Goal: Information Seeking & Learning: Learn about a topic

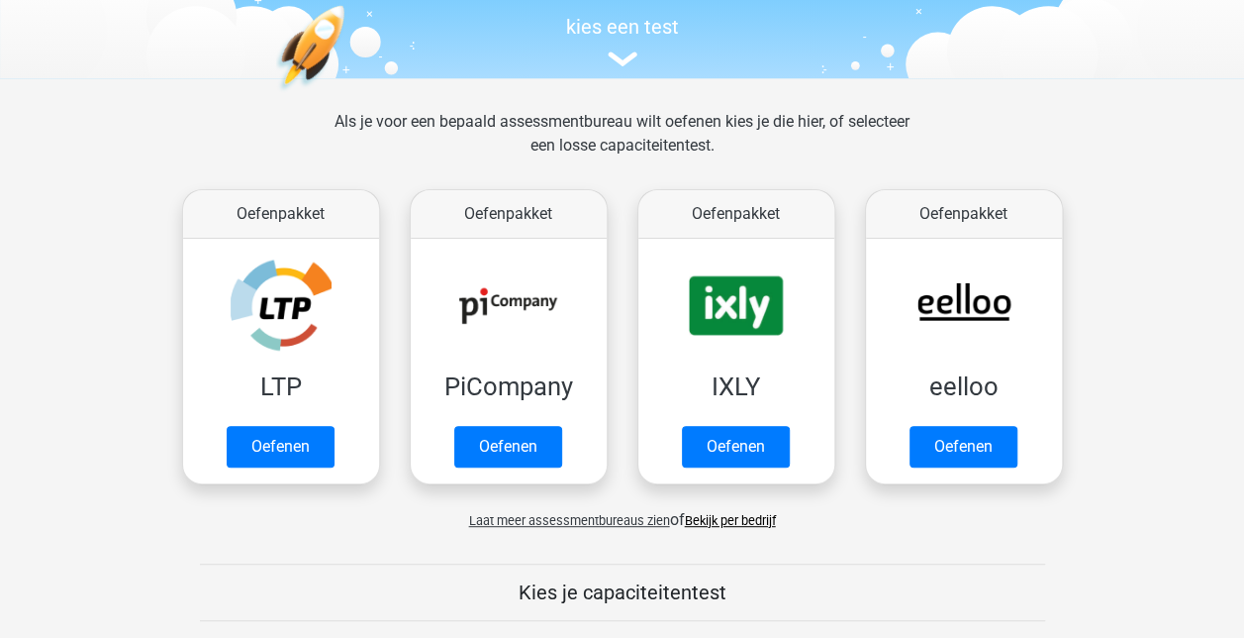
scroll to position [216, 0]
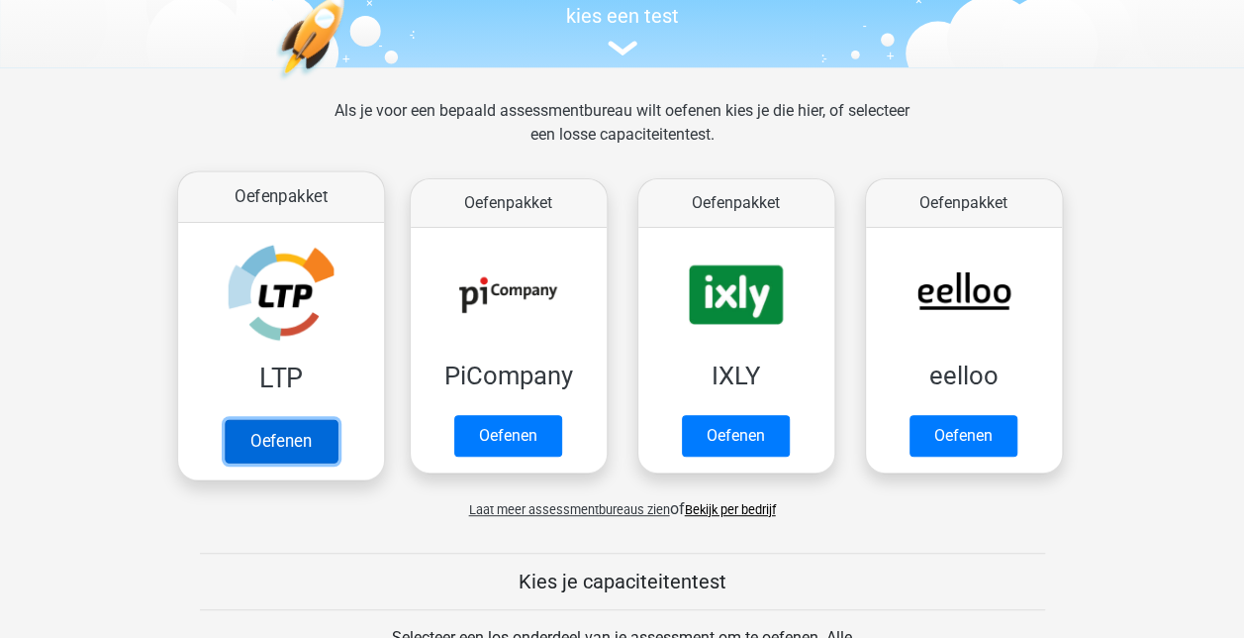
click at [262, 441] on link "Oefenen" at bounding box center [280, 441] width 113 height 44
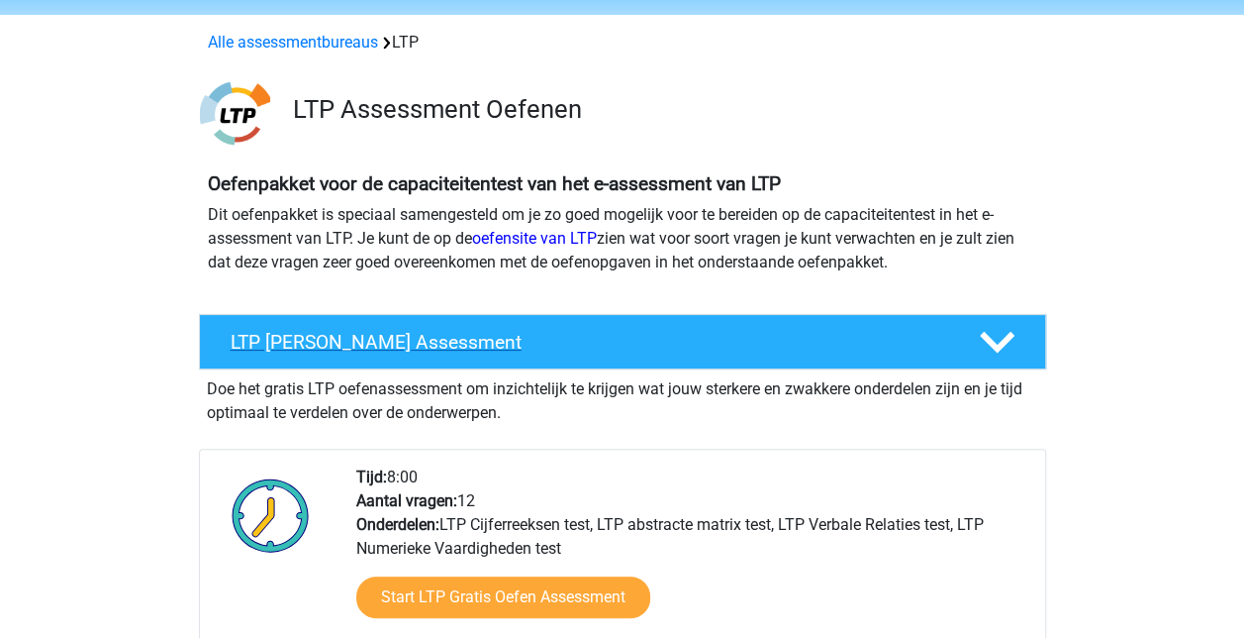
scroll to position [69, 0]
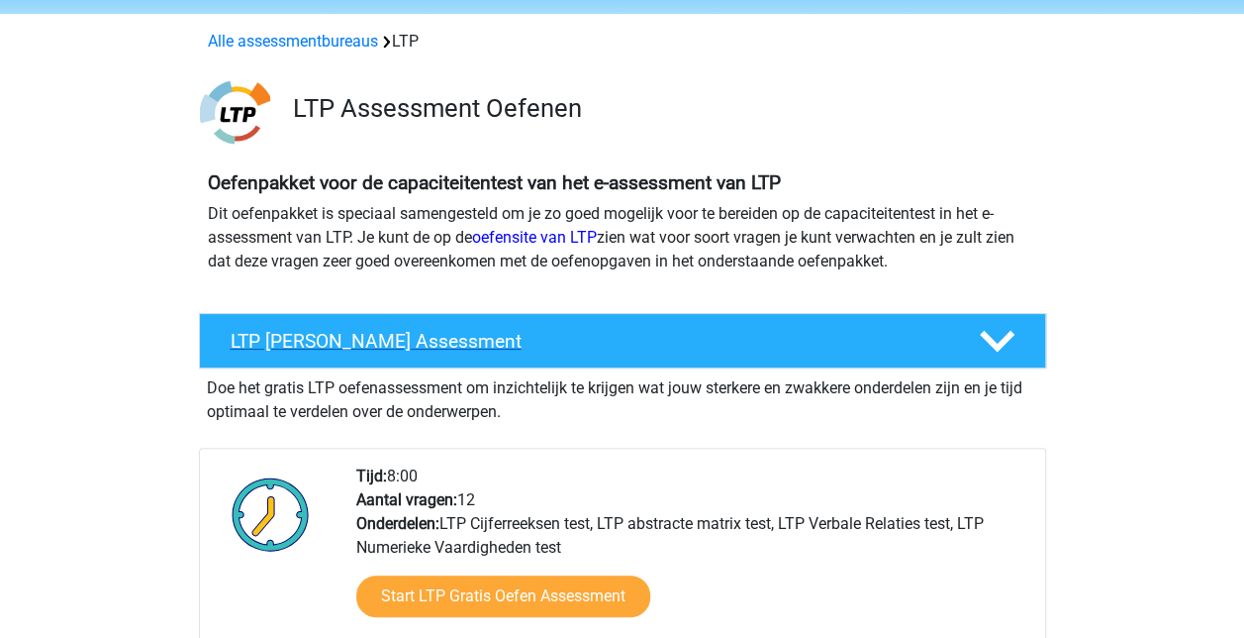
click at [994, 347] on polygon at bounding box center [997, 342] width 35 height 22
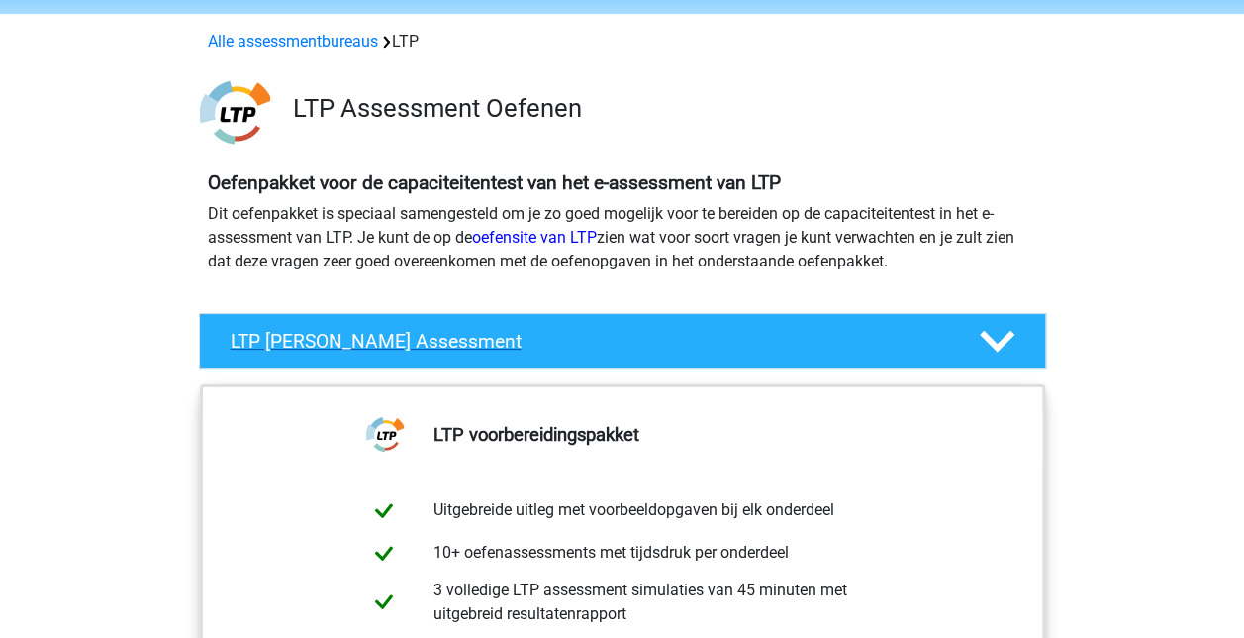
click at [994, 347] on polygon at bounding box center [997, 342] width 35 height 22
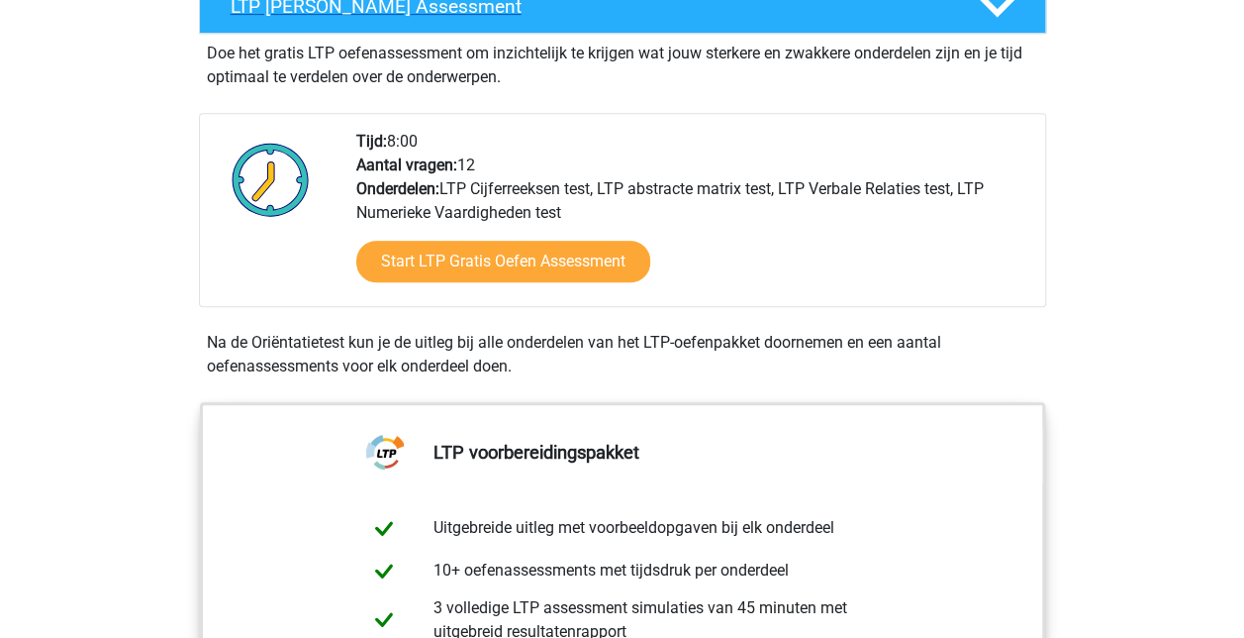
scroll to position [408, 0]
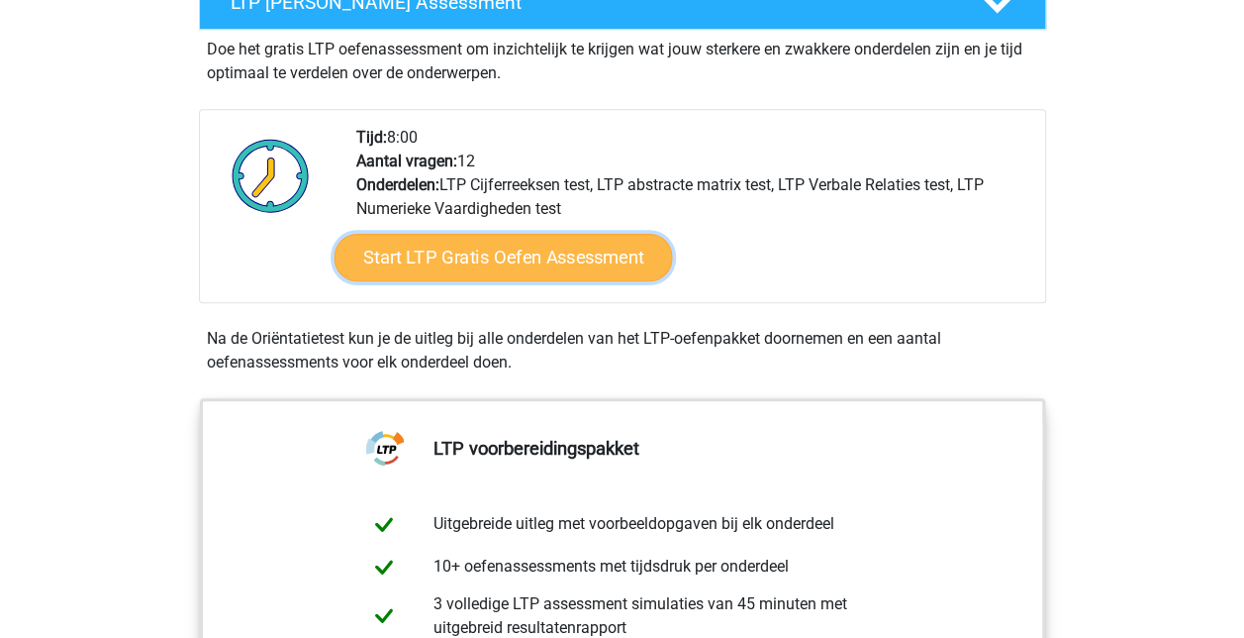
click at [497, 251] on link "Start LTP Gratis Oefen Assessment" at bounding box center [503, 258] width 339 height 48
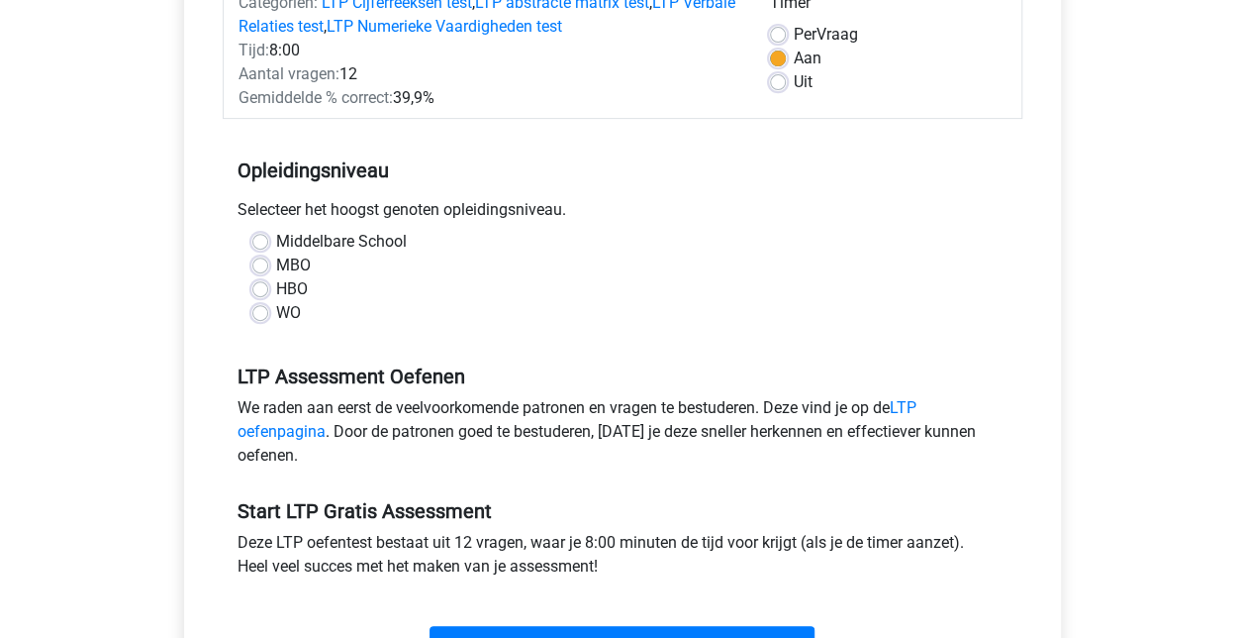
scroll to position [285, 0]
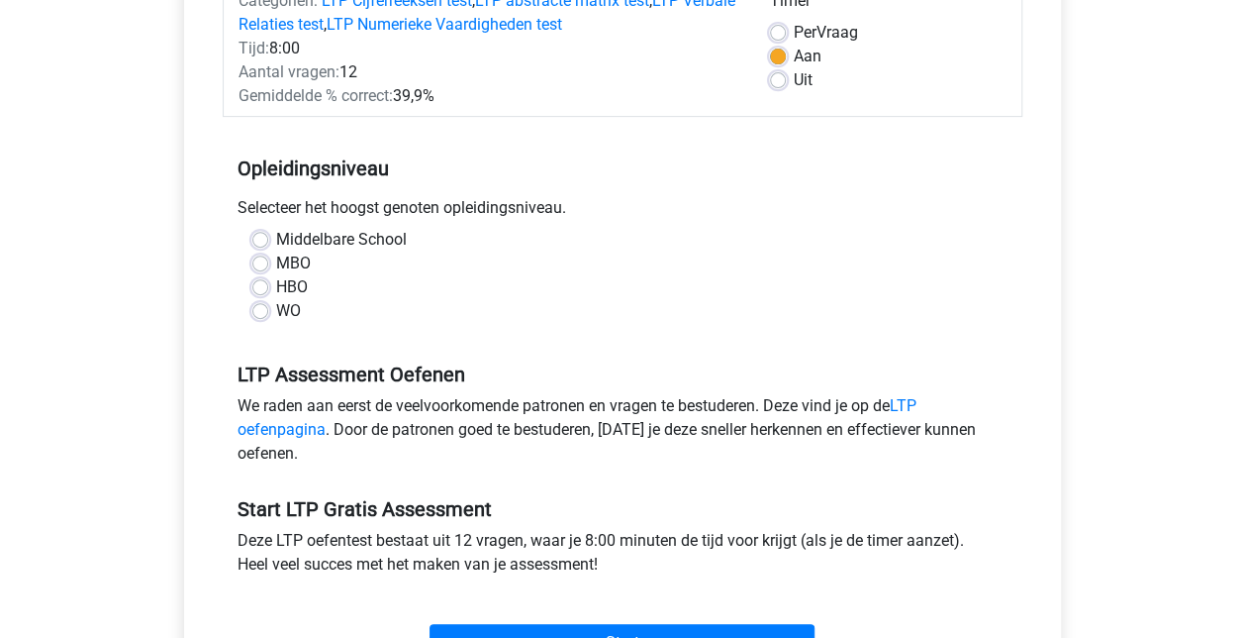
click at [276, 285] on label "HBO" at bounding box center [292, 287] width 32 height 24
click at [258, 285] on input "HBO" at bounding box center [260, 285] width 16 height 20
radio input "true"
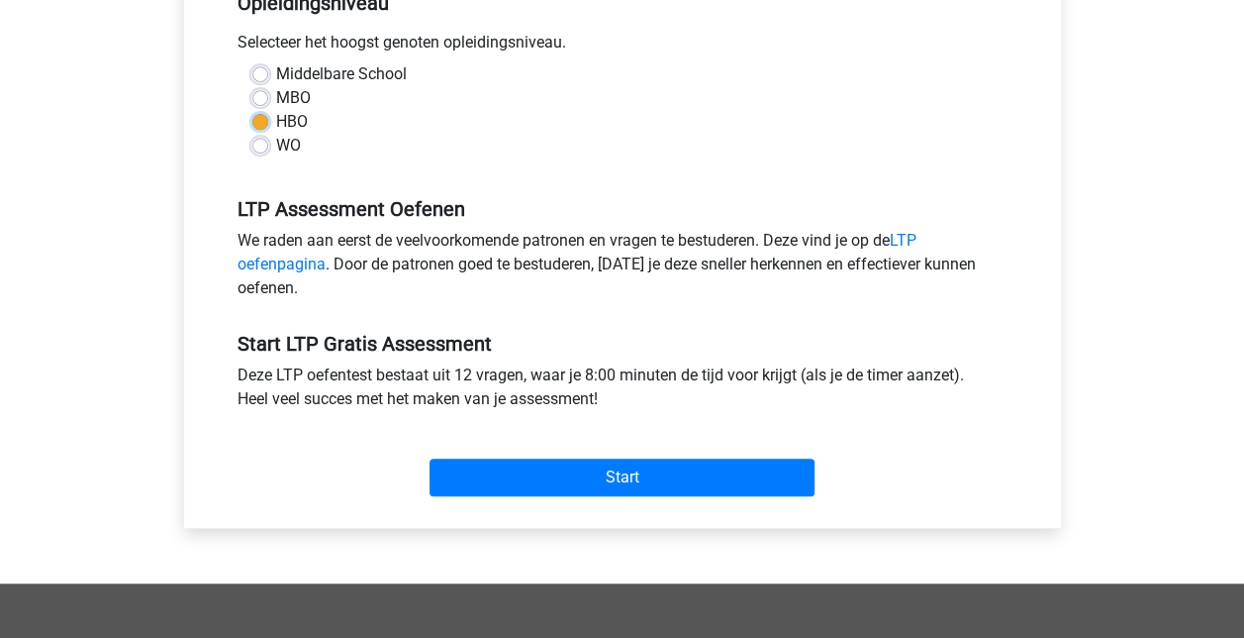
scroll to position [451, 0]
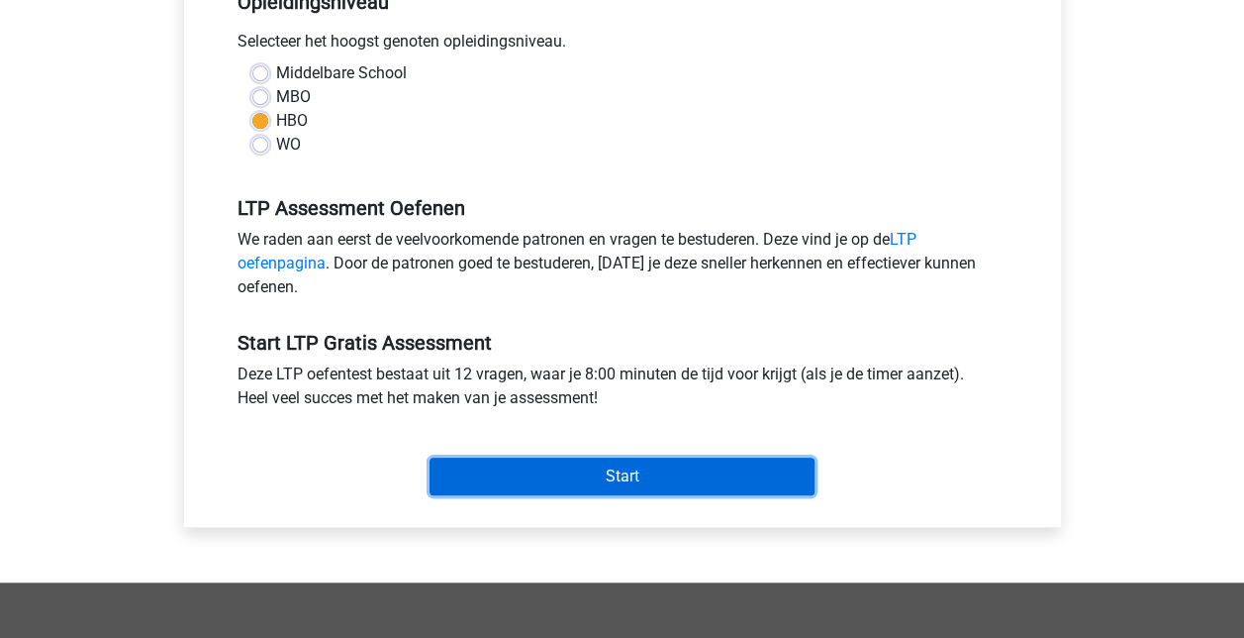
click at [619, 477] on input "Start" at bounding box center [622, 476] width 385 height 38
